Goal: Information Seeking & Learning: Check status

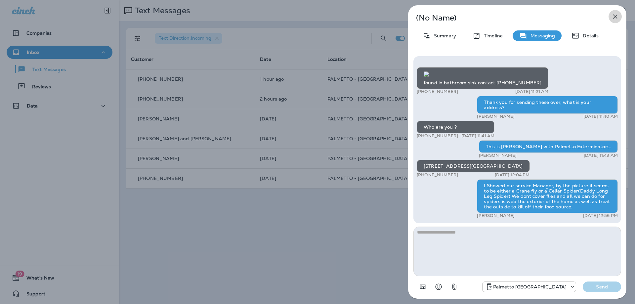
click at [615, 14] on icon "button" at bounding box center [615, 17] width 8 height 8
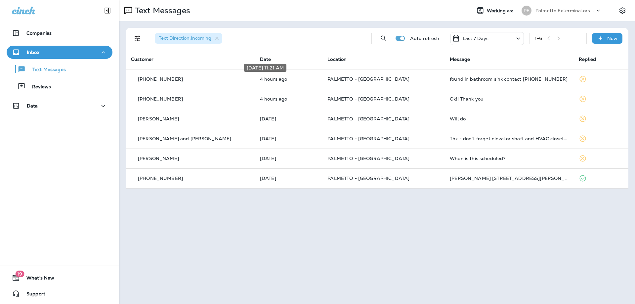
click at [260, 80] on p "4 hours ago" at bounding box center [288, 78] width 57 height 5
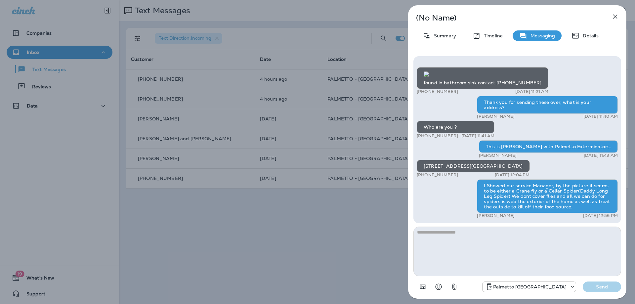
click at [193, 200] on div "(No Name) Summary Timeline Messaging Details found in bathroom sink contact [PH…" at bounding box center [317, 152] width 635 height 304
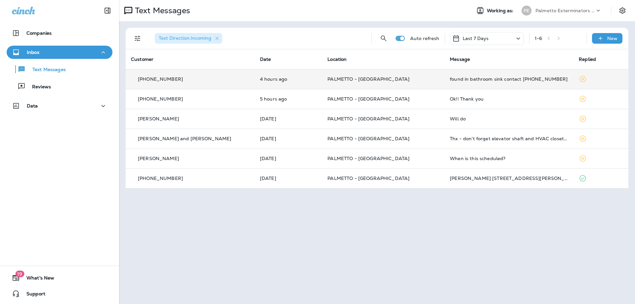
click at [403, 84] on td "PALMETTO - [GEOGRAPHIC_DATA]" at bounding box center [383, 79] width 122 height 20
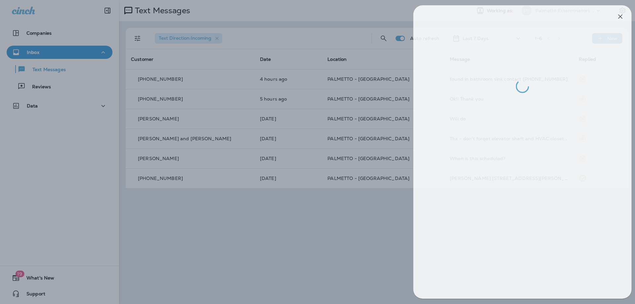
click at [225, 210] on div at bounding box center [322, 152] width 635 height 304
